Goal: Navigation & Orientation: Find specific page/section

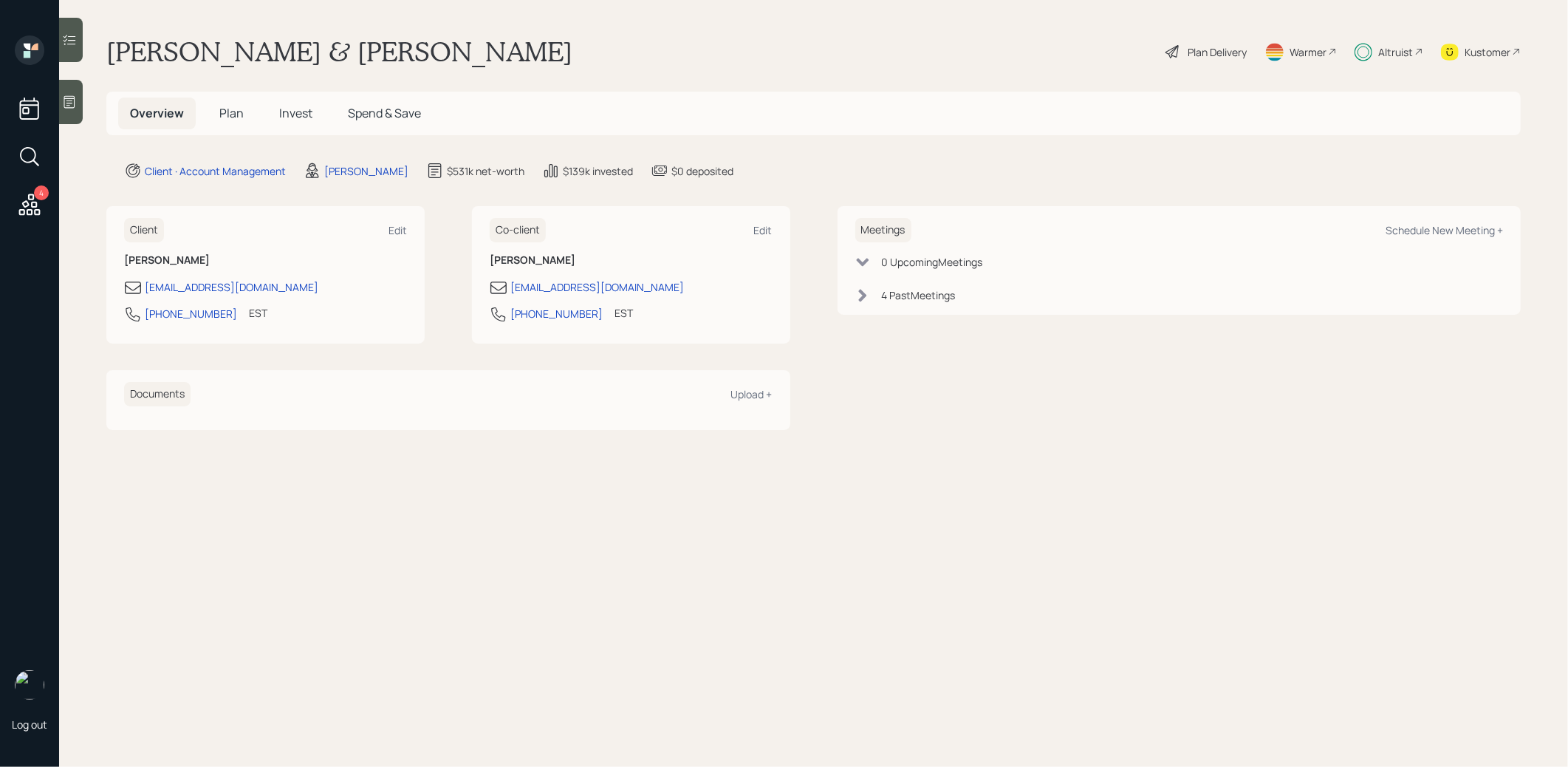
click at [296, 114] on span "Invest" at bounding box center [295, 113] width 33 height 16
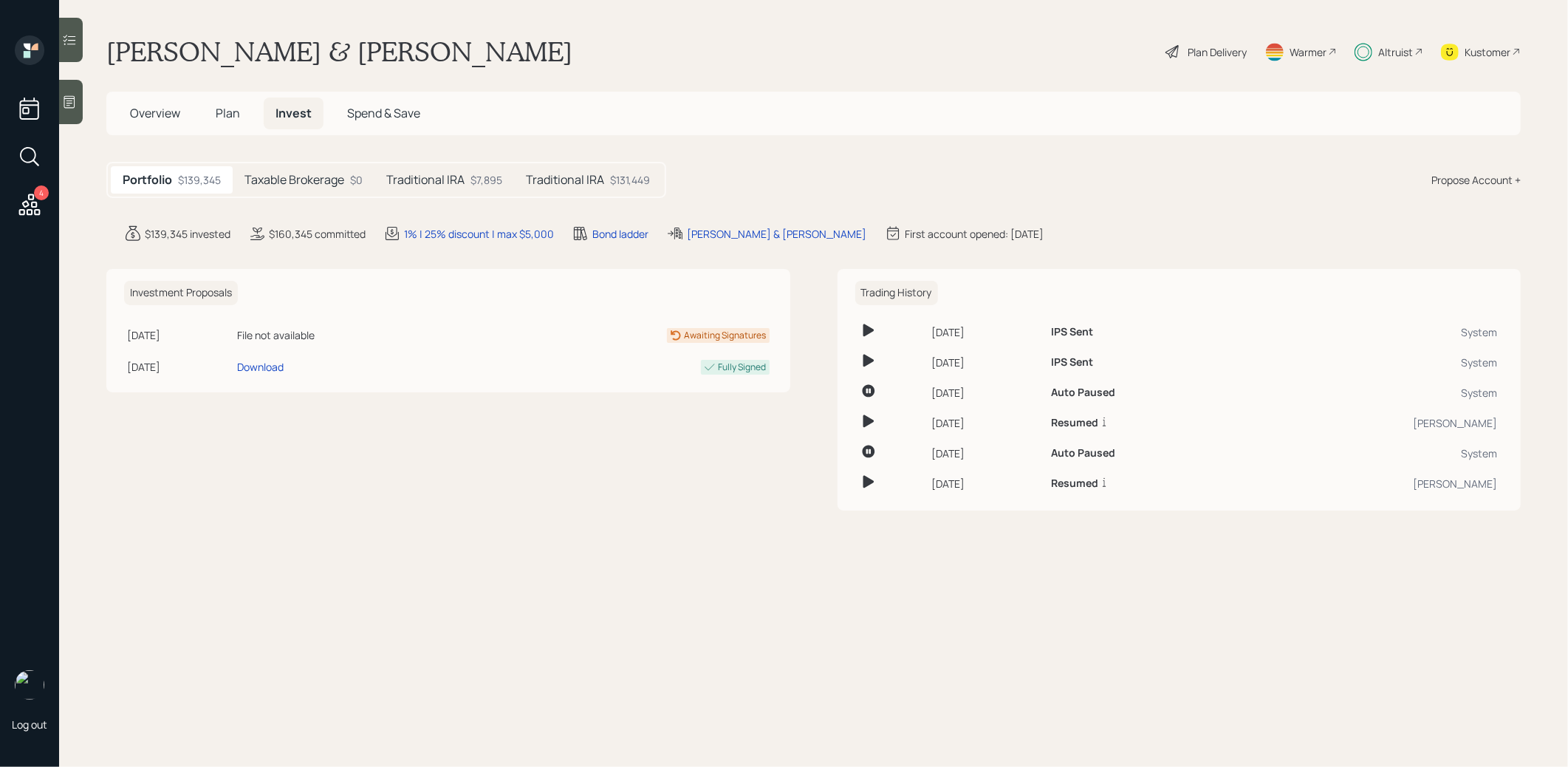
click at [233, 113] on span "Plan" at bounding box center [228, 113] width 25 height 16
